Goal: Task Accomplishment & Management: Complete application form

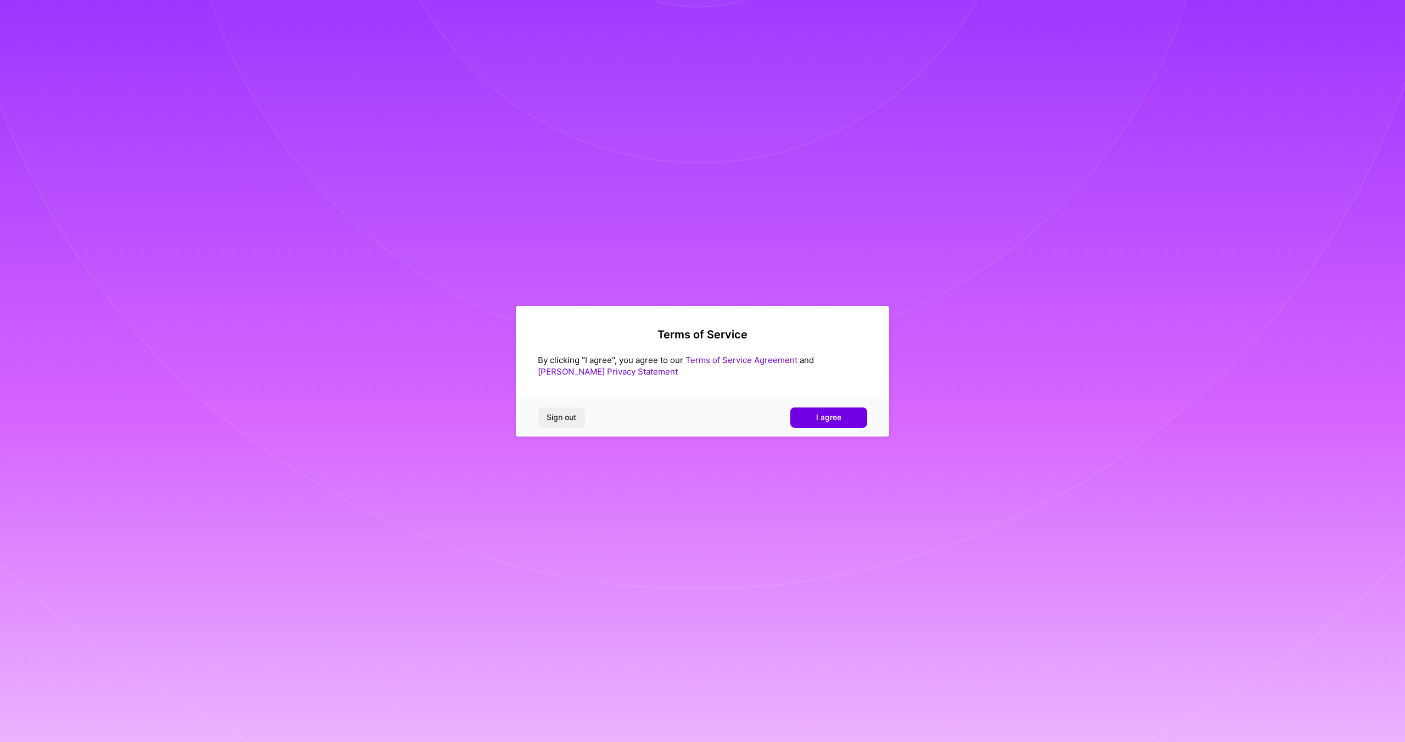
click at [766, 362] on link "Terms of Service Agreement" at bounding box center [741, 360] width 112 height 10
click at [833, 418] on span "I agree" at bounding box center [828, 417] width 25 height 11
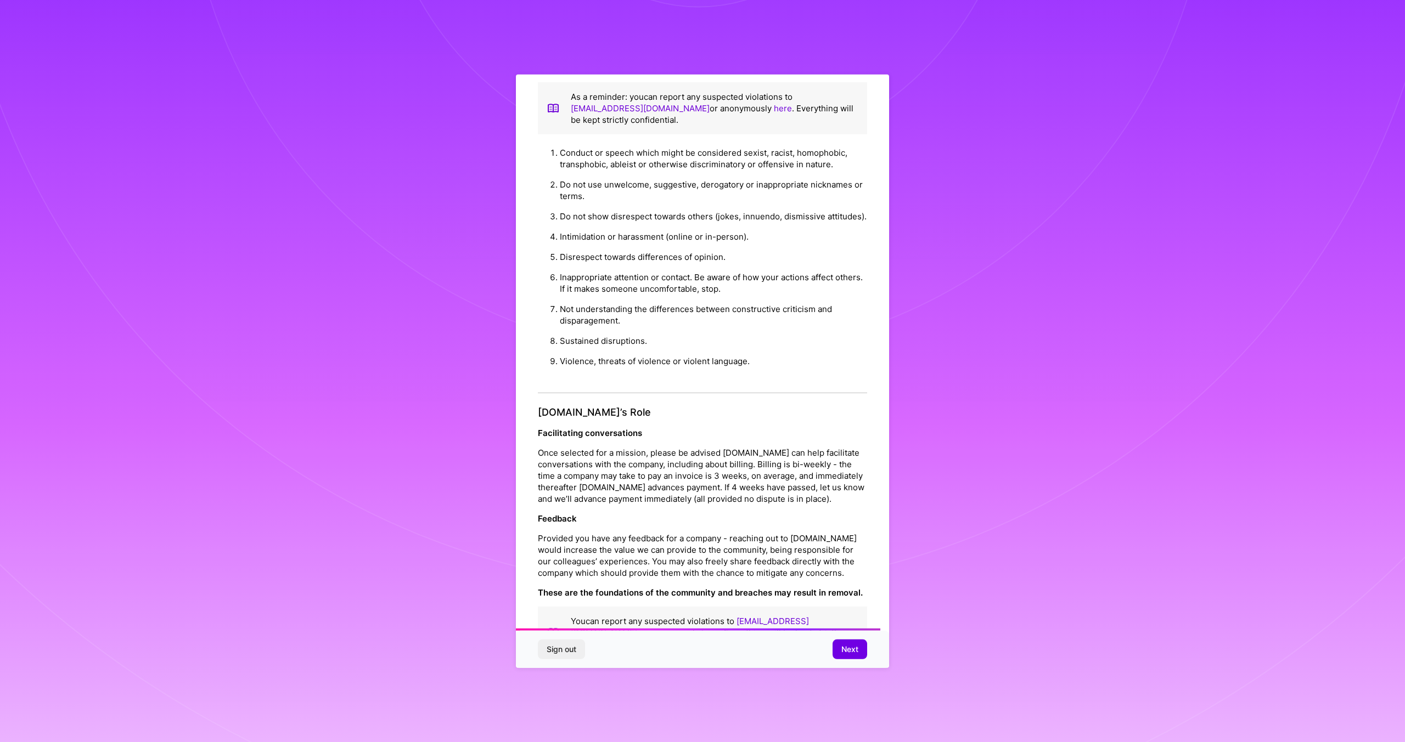
scroll to position [946, 0]
click at [848, 648] on span "Next" at bounding box center [849, 649] width 17 height 11
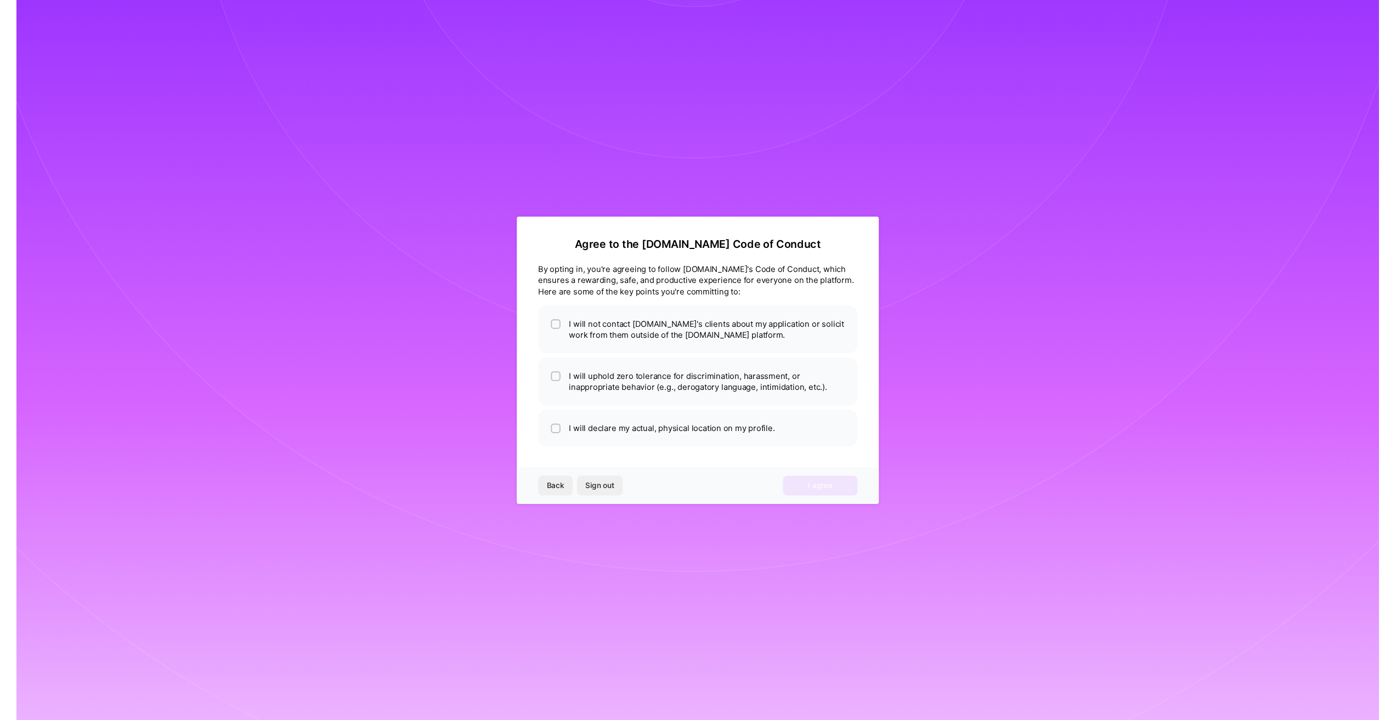
scroll to position [0, 0]
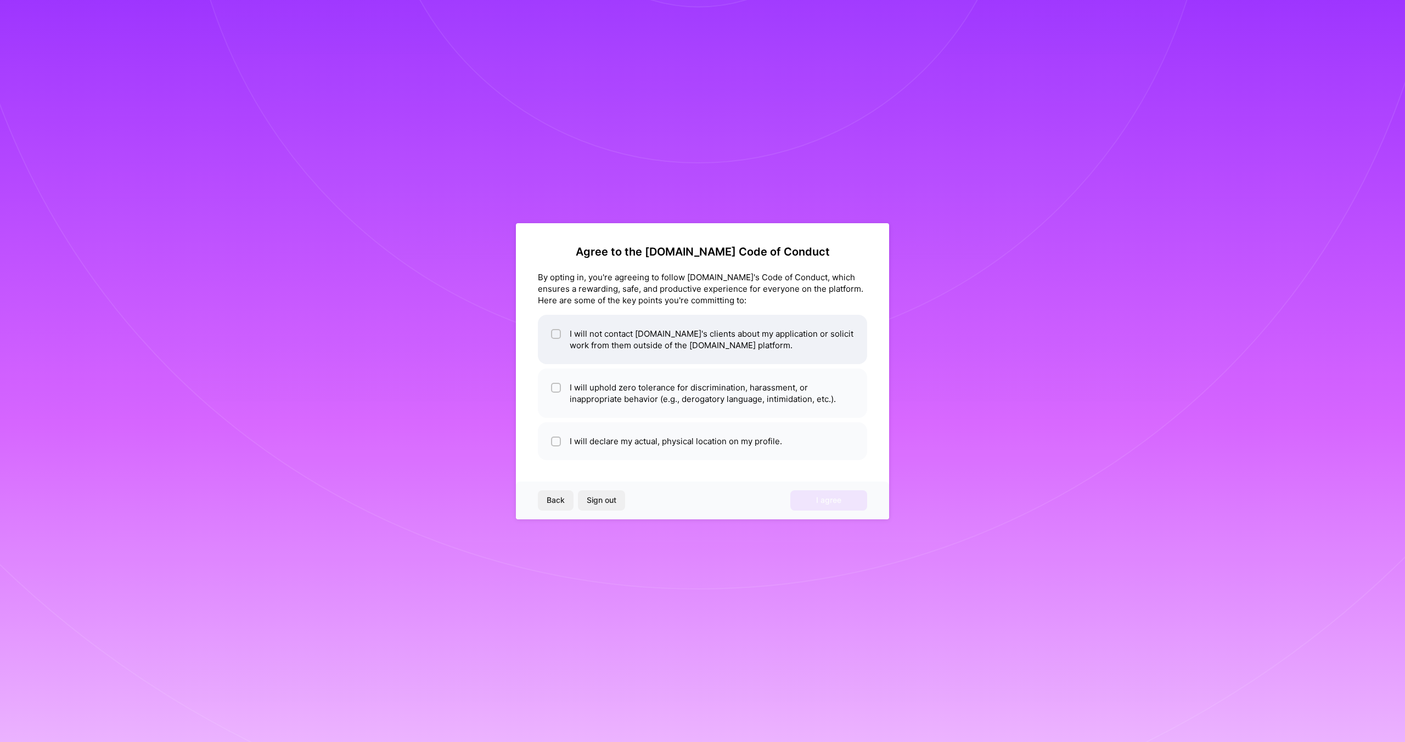
click at [593, 326] on li "I will not contact [DOMAIN_NAME]'s clients about my application or solicit work…" at bounding box center [702, 339] width 329 height 49
checkbox input "true"
click at [612, 386] on li "I will uphold zero tolerance for discrimination, harassment, or inappropriate b…" at bounding box center [702, 393] width 329 height 49
checkbox input "true"
click at [627, 450] on li "I will declare my actual, physical location on my profile." at bounding box center [702, 441] width 329 height 38
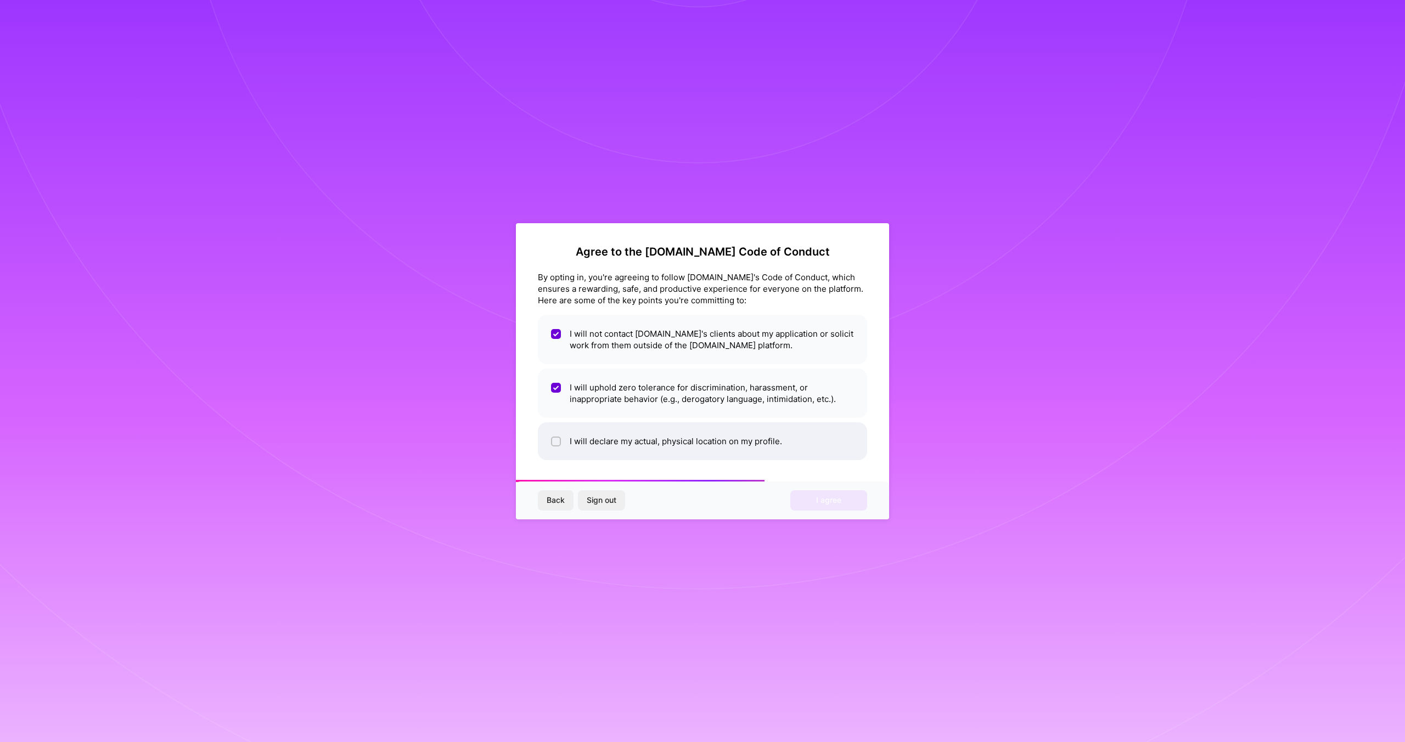
checkbox input "true"
click at [828, 502] on span "I agree" at bounding box center [828, 500] width 25 height 11
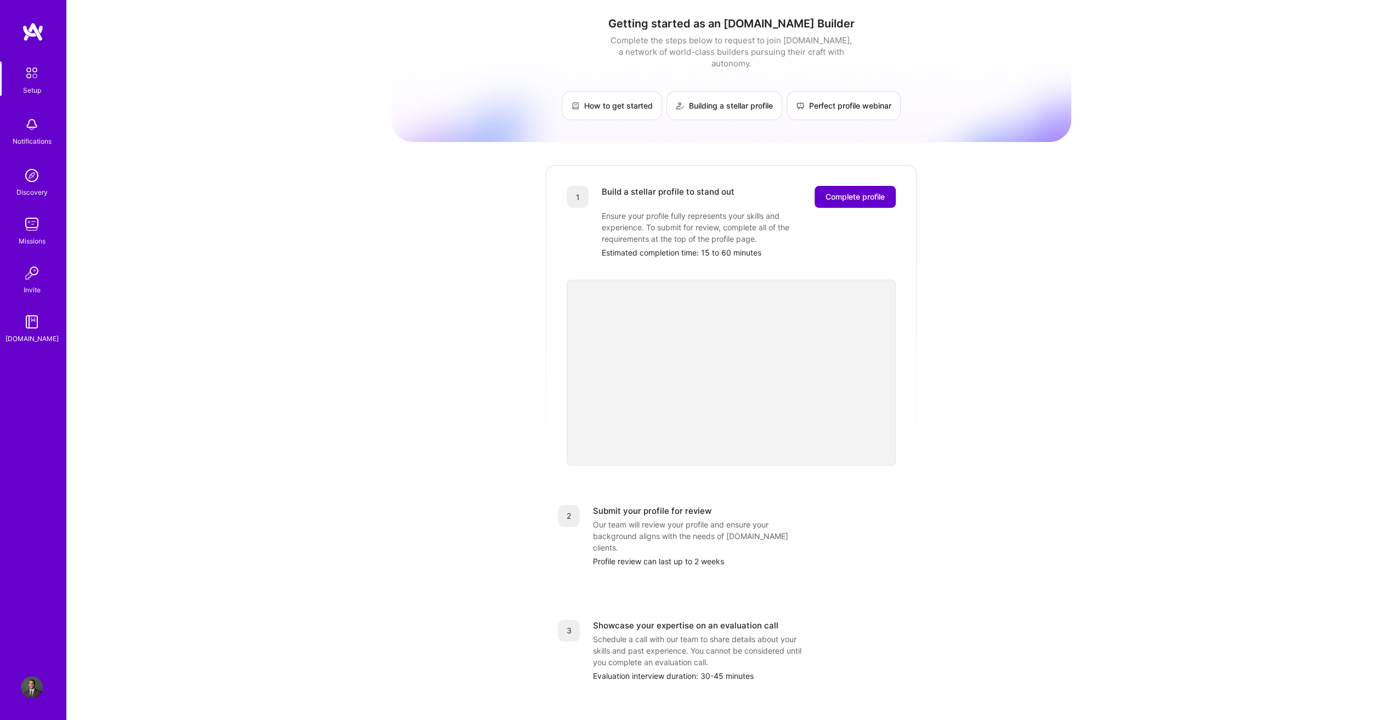
click at [871, 186] on button "Complete profile" at bounding box center [855, 197] width 81 height 22
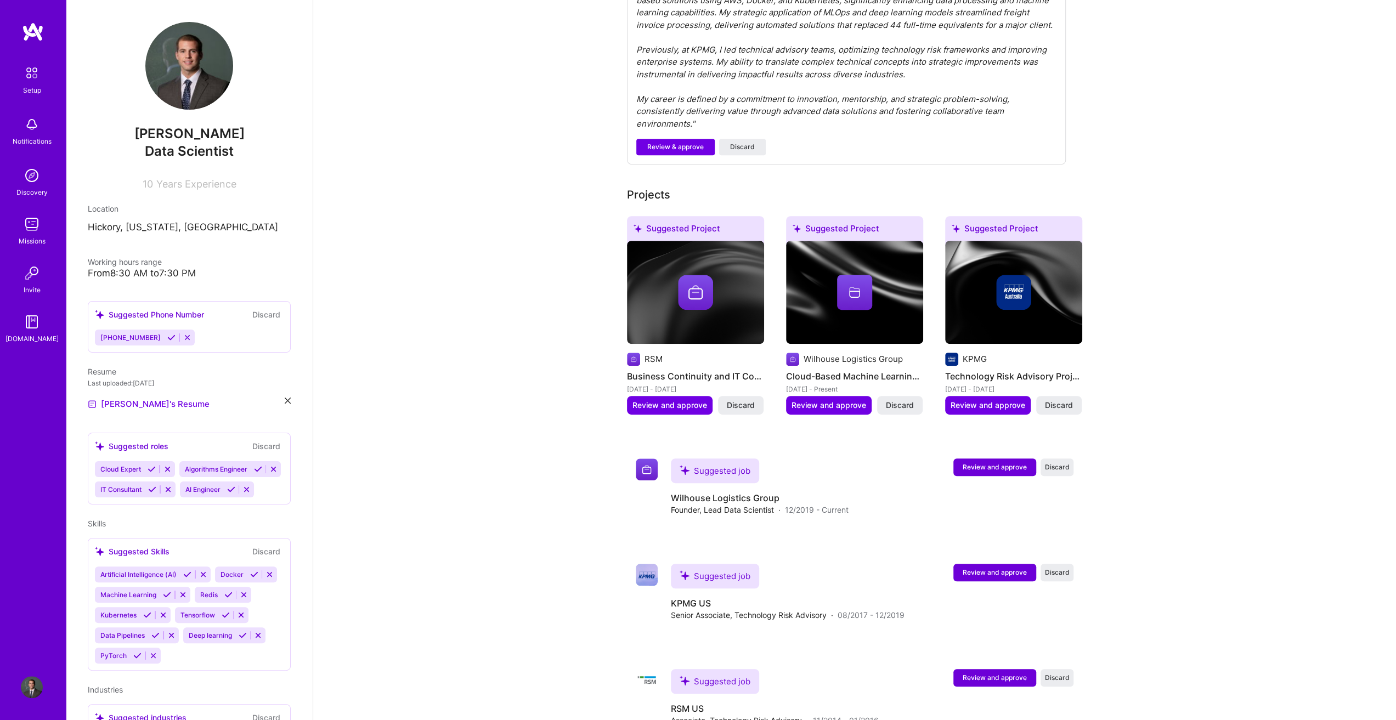
scroll to position [436, 0]
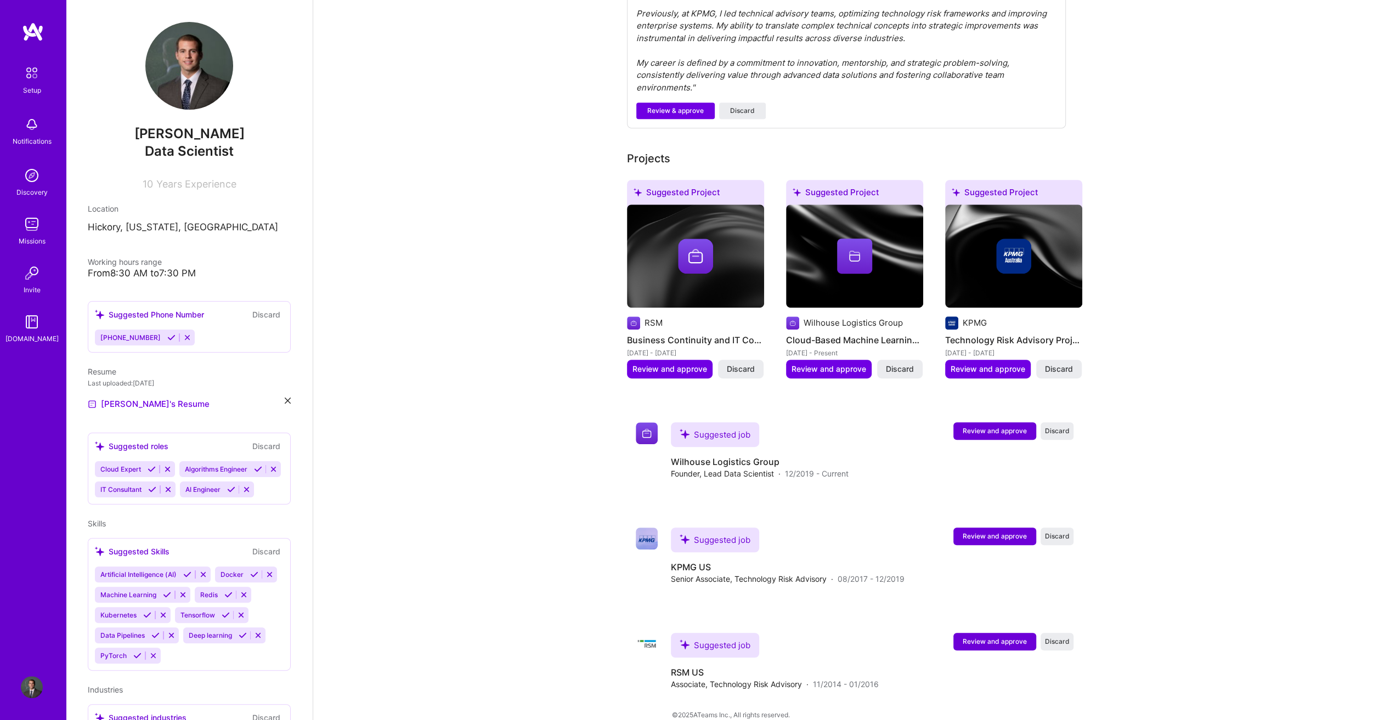
click at [1212, 543] on div "Complete your profile to take the first step in unlocking full [DOMAIN_NAME] ac…" at bounding box center [854, 171] width 1083 height 1126
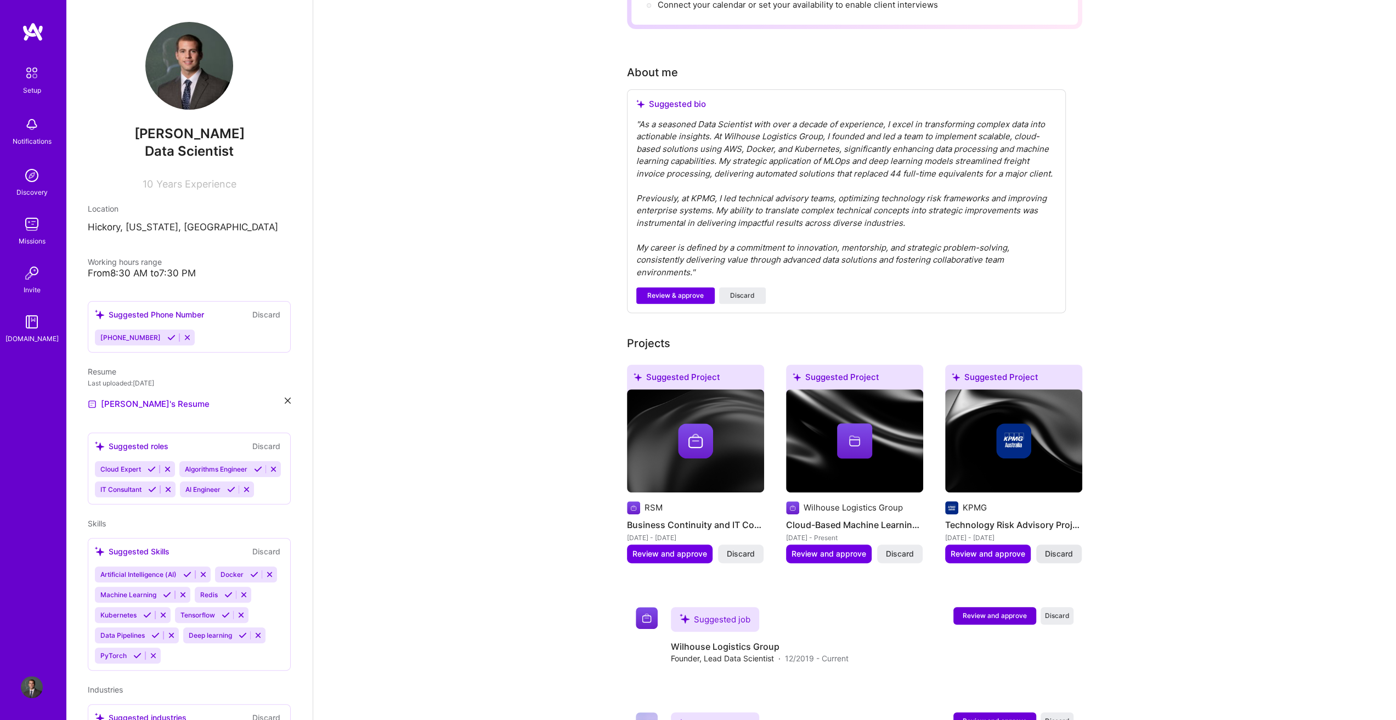
scroll to position [256, 0]
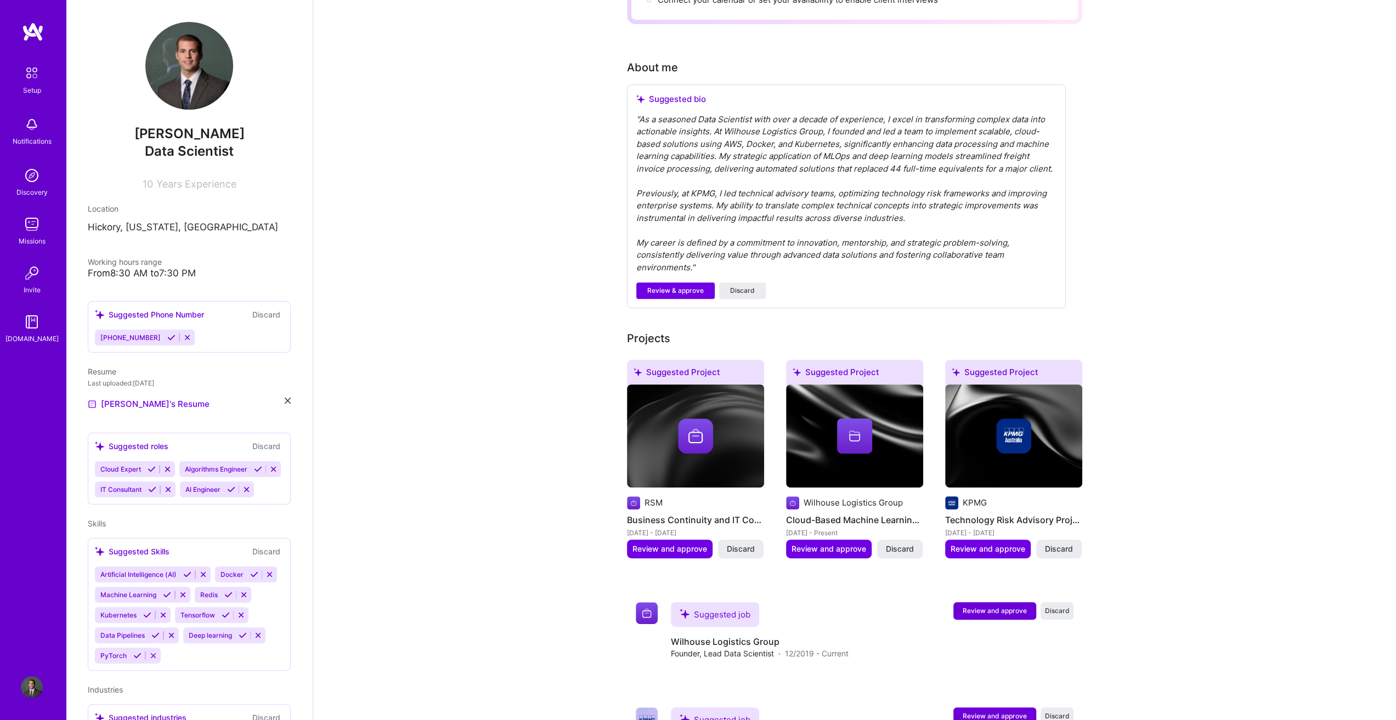
click at [844, 430] on div at bounding box center [854, 436] width 35 height 35
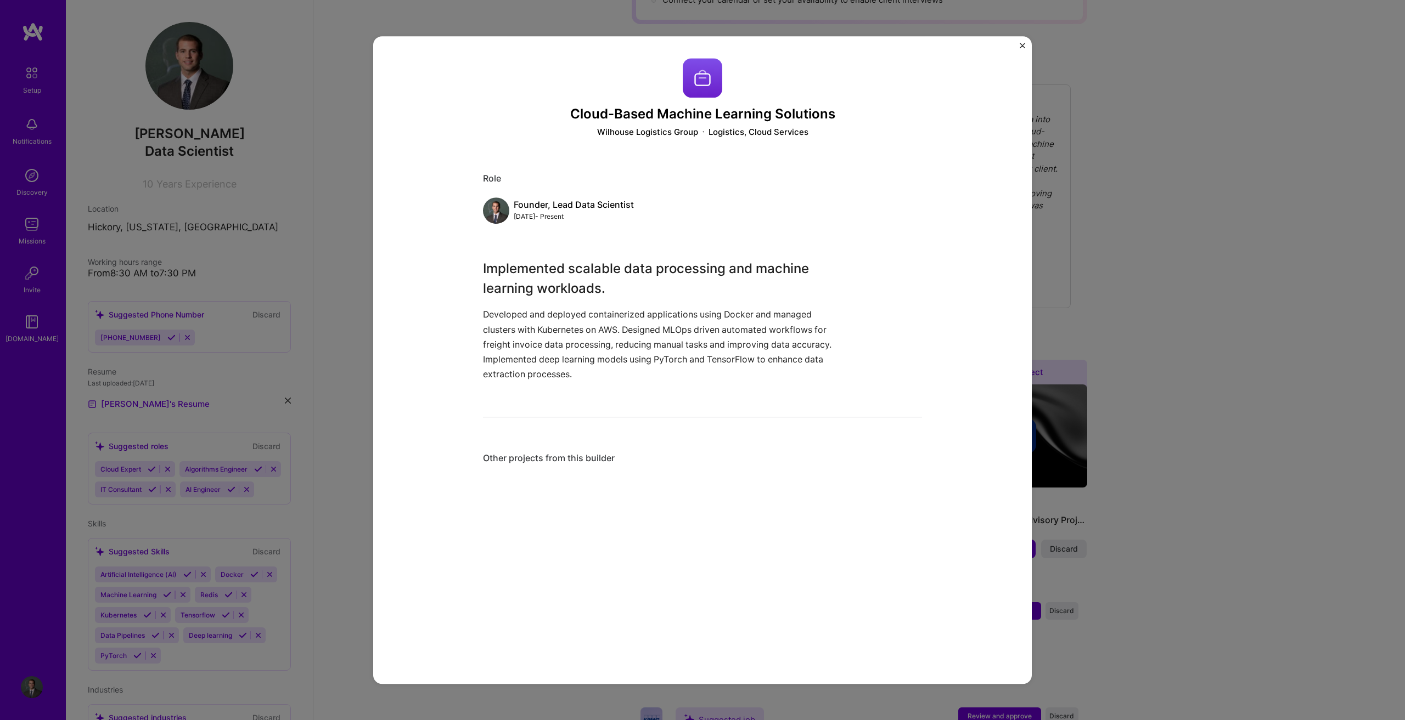
click at [1022, 47] on img "Close" at bounding box center [1021, 45] width 5 height 5
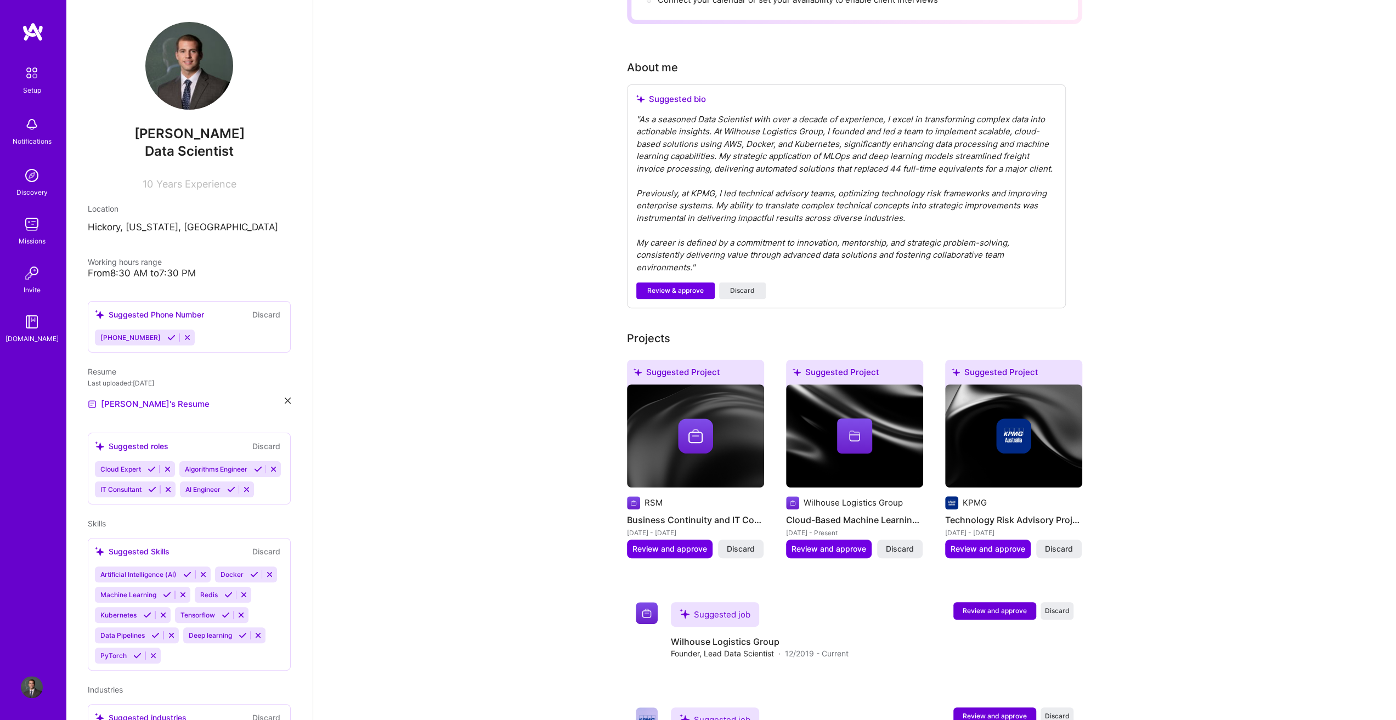
click at [1010, 424] on img at bounding box center [1013, 436] width 35 height 35
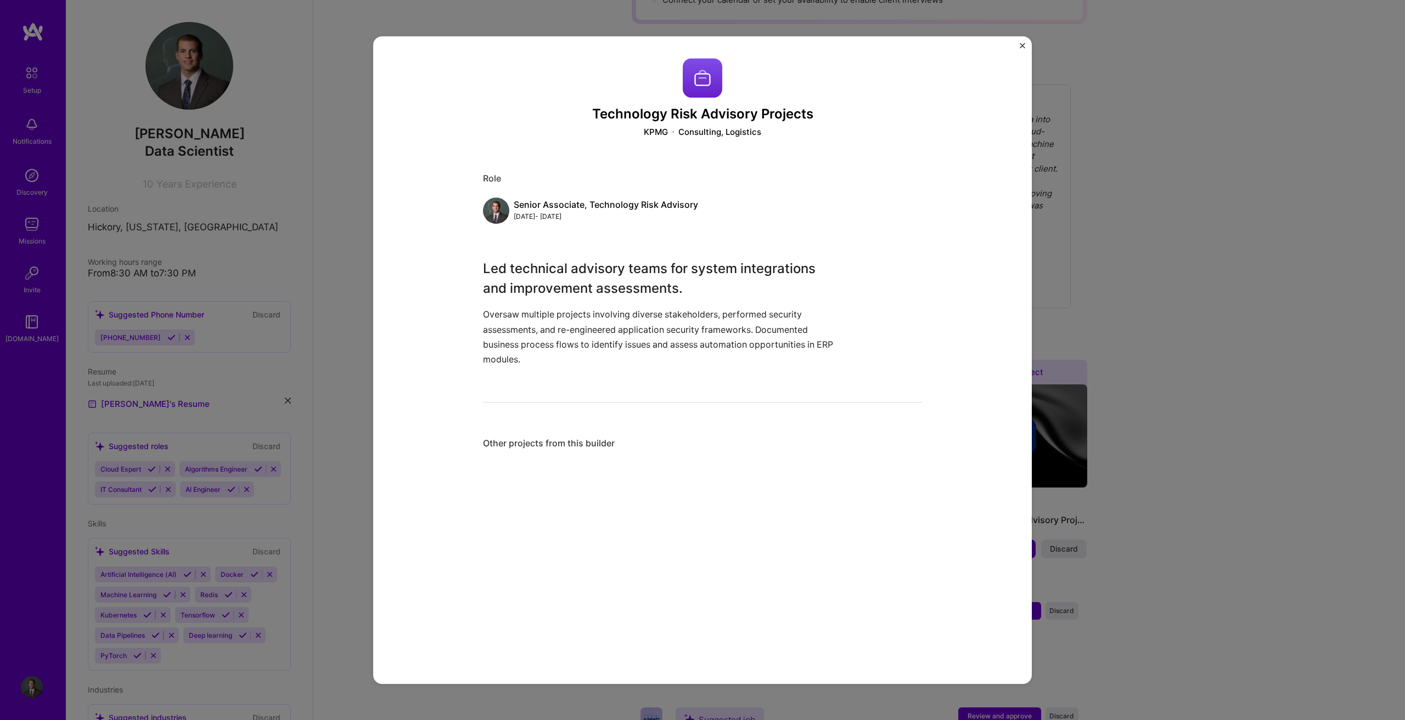
click at [1024, 47] on img "Close" at bounding box center [1021, 45] width 5 height 5
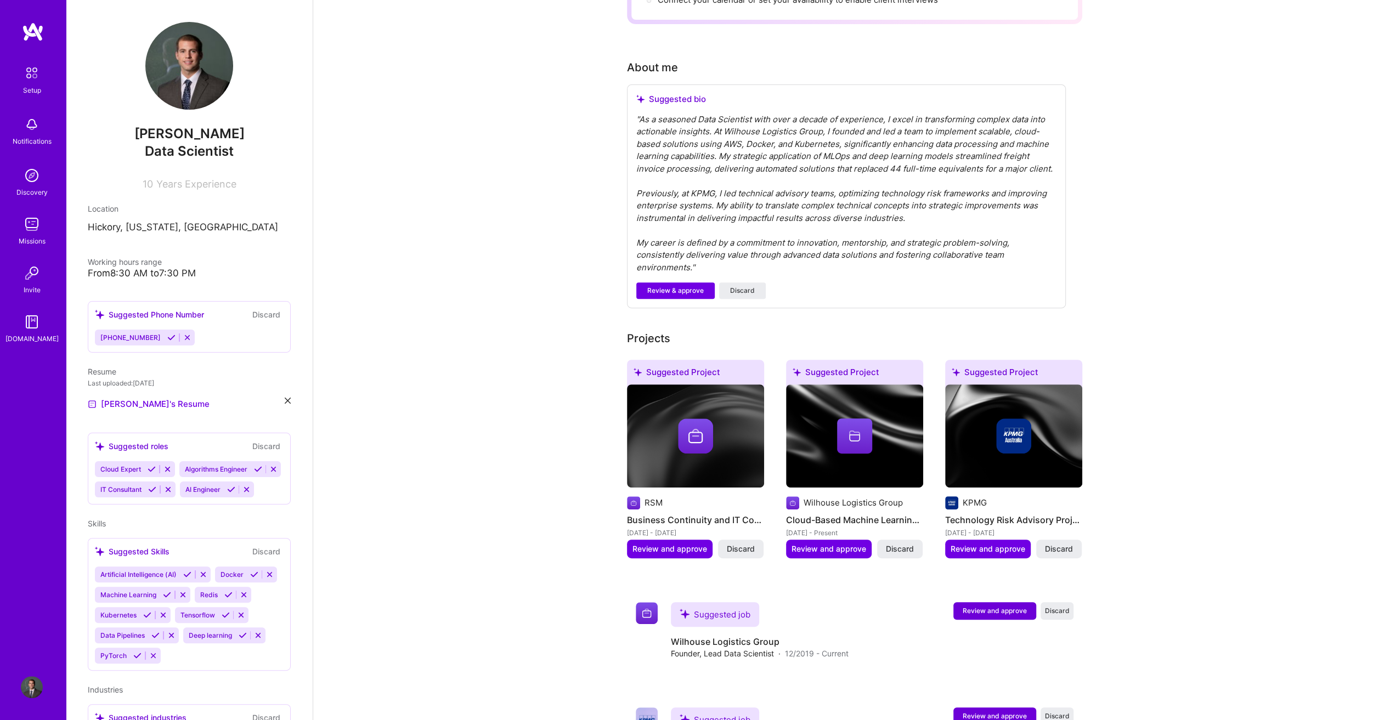
click at [707, 421] on img at bounding box center [695, 436] width 35 height 35
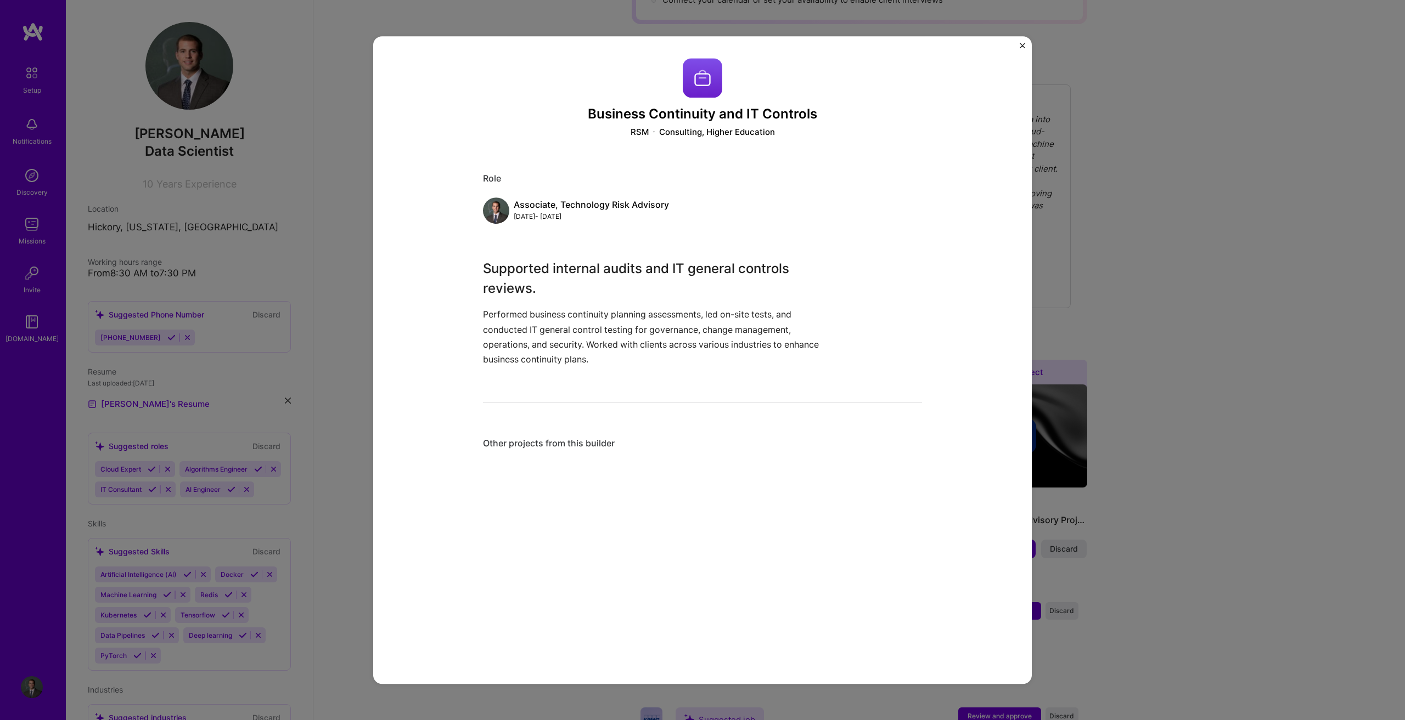
click at [1021, 44] on img "Close" at bounding box center [1021, 45] width 5 height 5
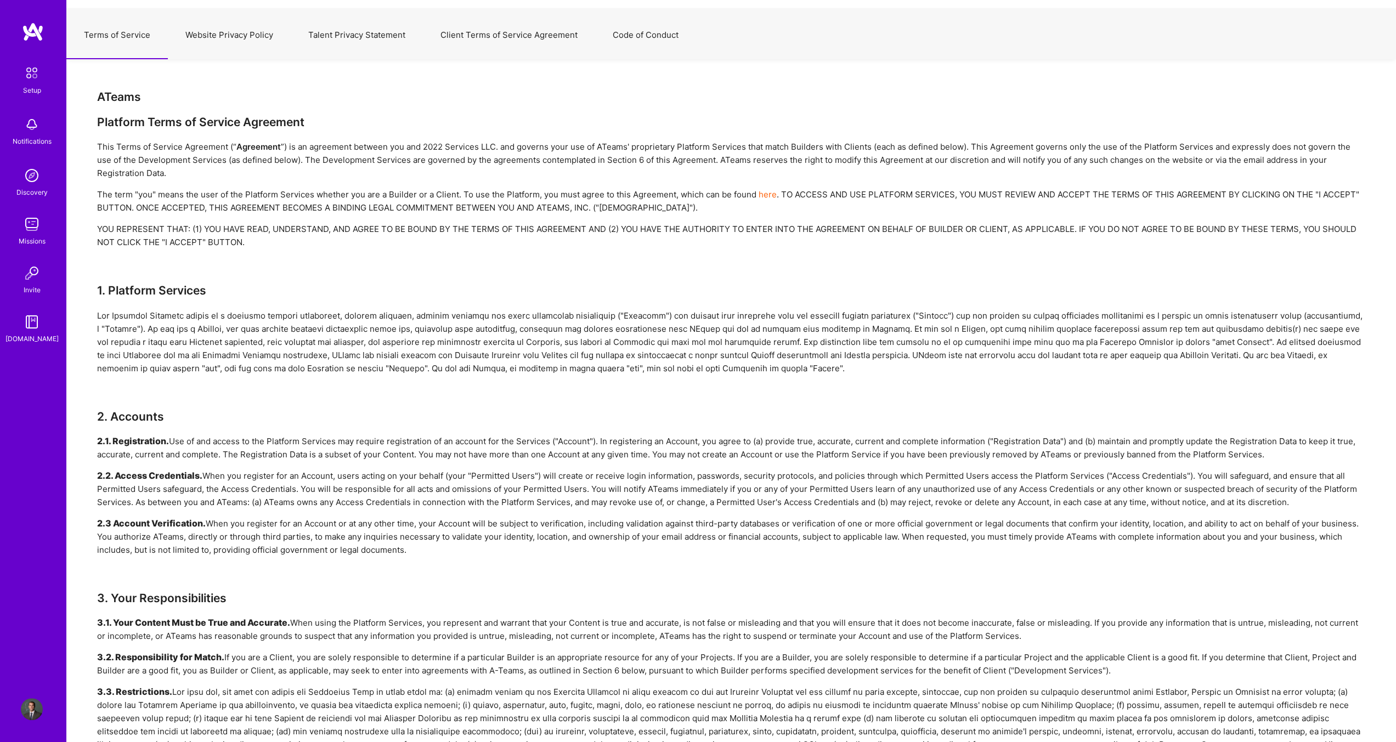
click at [232, 41] on button "Website Privacy Policy" at bounding box center [229, 35] width 123 height 48
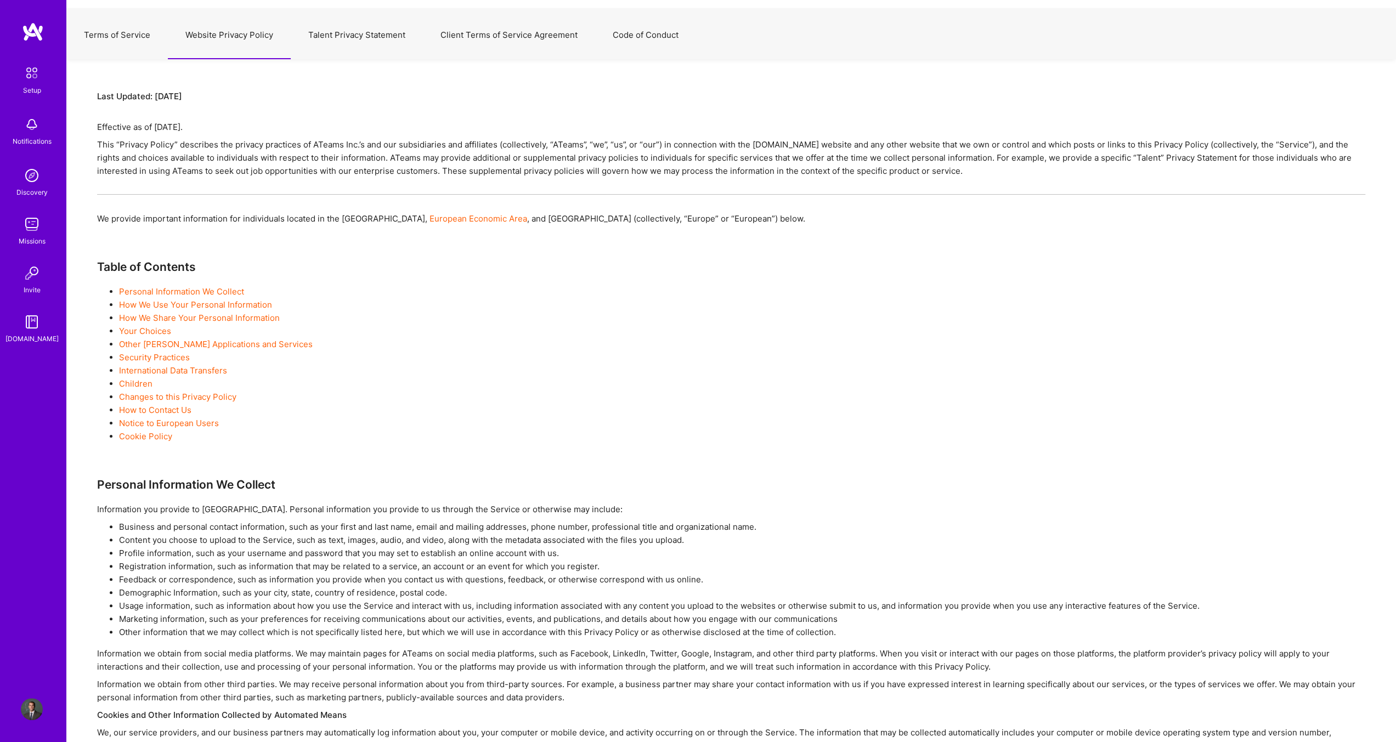
click at [376, 40] on button "Talent Privacy Statement" at bounding box center [357, 35] width 132 height 48
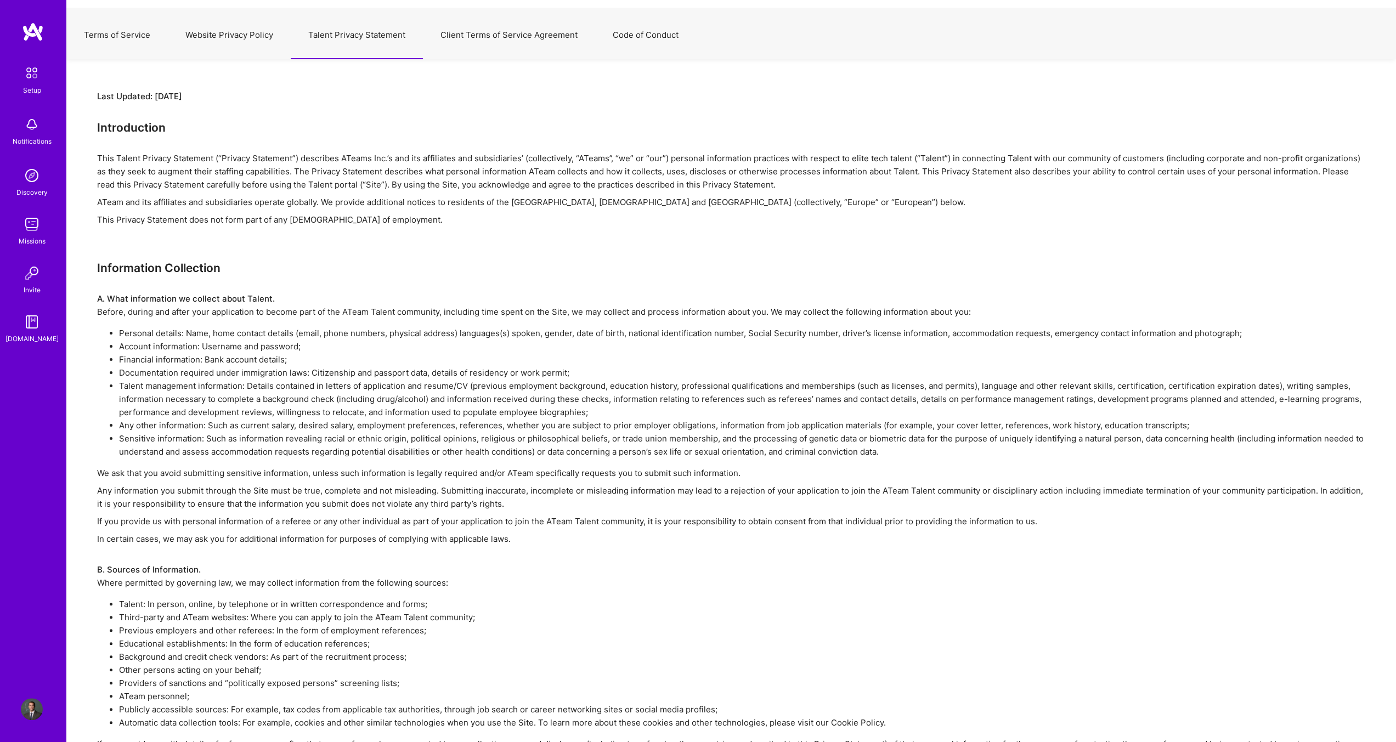
click at [536, 26] on button "Client Terms of Service Agreement" at bounding box center [509, 35] width 172 height 48
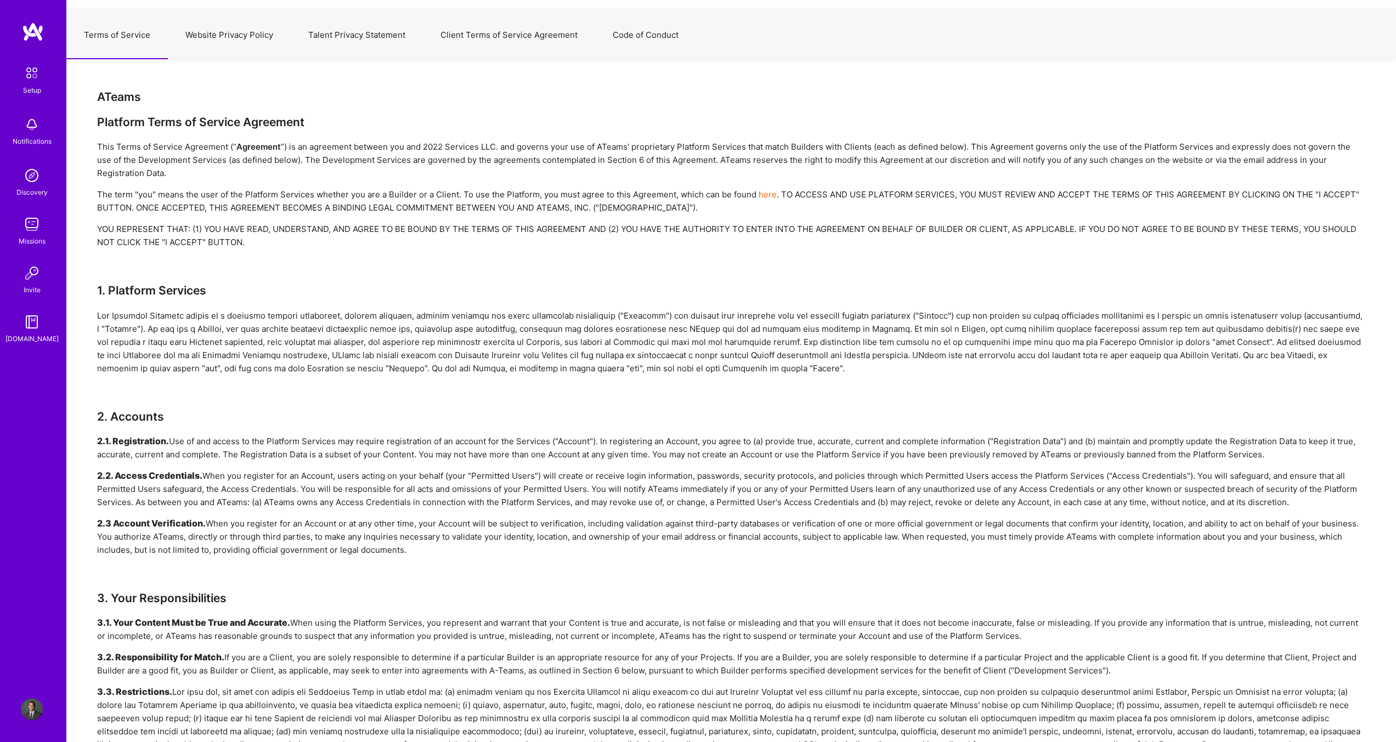
click at [636, 33] on button "Code of Conduct" at bounding box center [645, 35] width 101 height 48
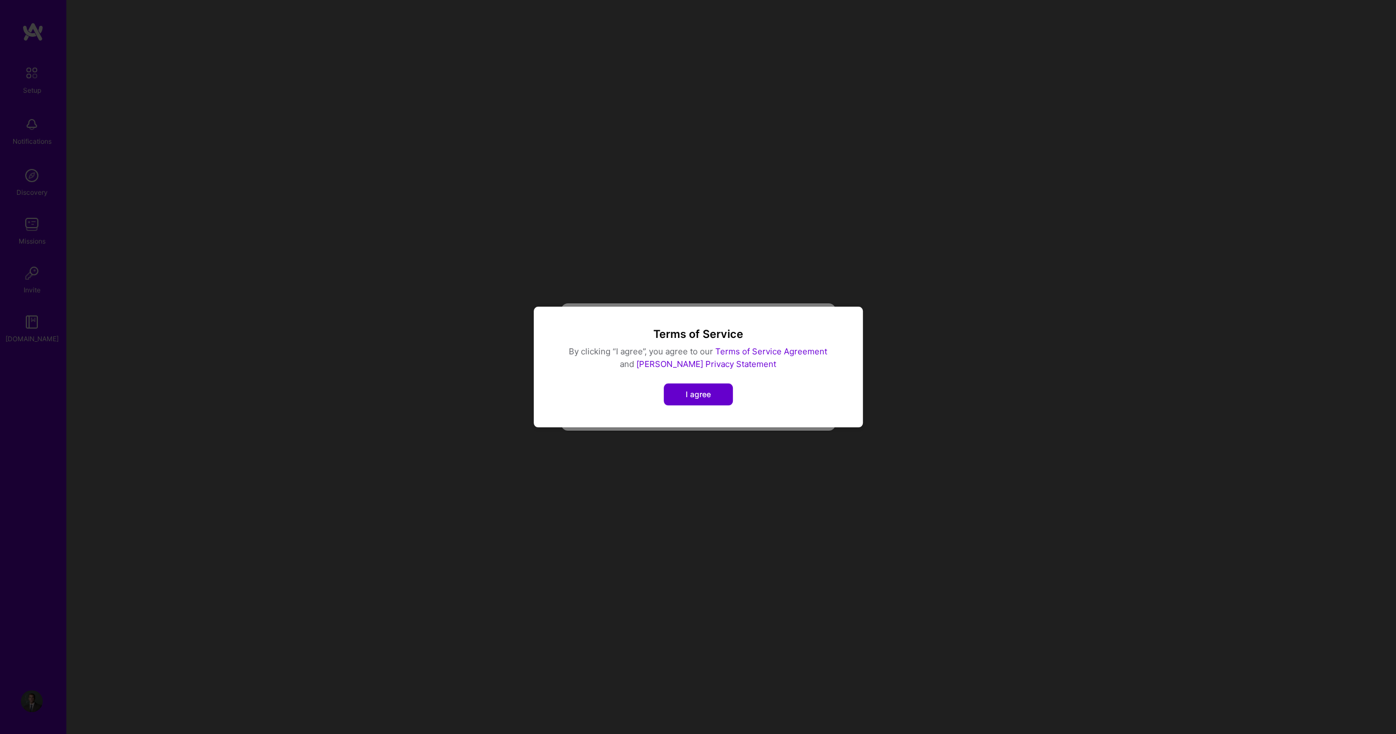
click at [720, 398] on button "I agree" at bounding box center [698, 395] width 69 height 22
